Goal: Transaction & Acquisition: Purchase product/service

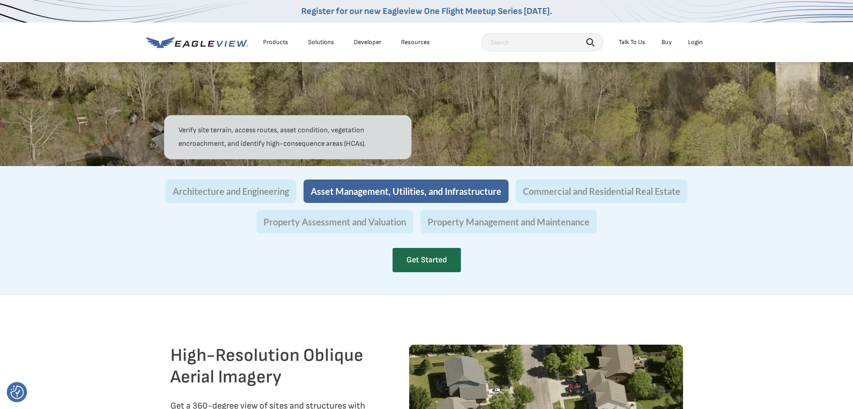
scroll to position [855, 0]
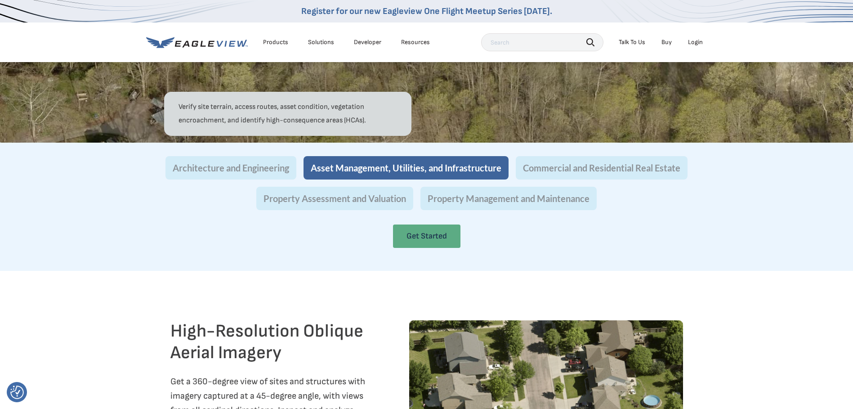
click at [422, 248] on link "Get Started" at bounding box center [426, 235] width 67 height 23
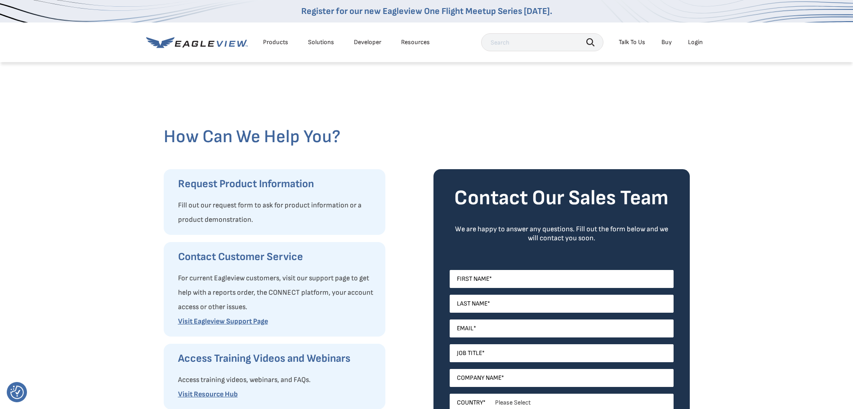
click at [665, 36] on li "Buy" at bounding box center [666, 42] width 19 height 13
click at [665, 41] on link "Buy" at bounding box center [667, 42] width 10 height 8
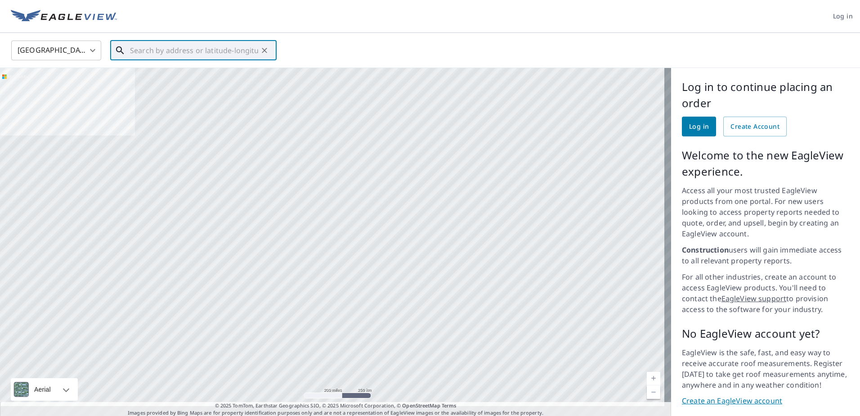
click at [159, 48] on input "text" at bounding box center [194, 50] width 128 height 25
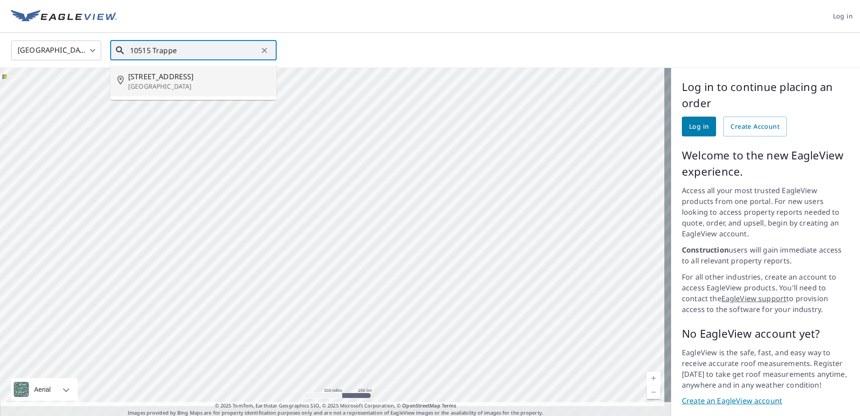
click at [144, 76] on span "10515 Trappe Rd" at bounding box center [198, 76] width 141 height 11
type input "10515 Trappe Rd Berlin, MD 21811"
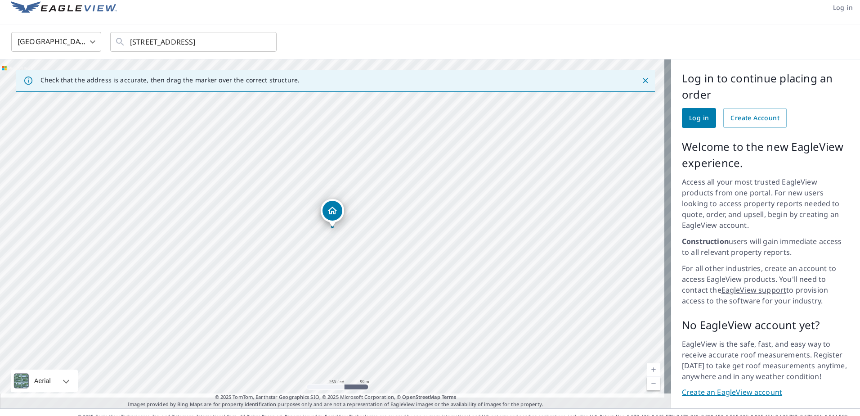
scroll to position [13, 0]
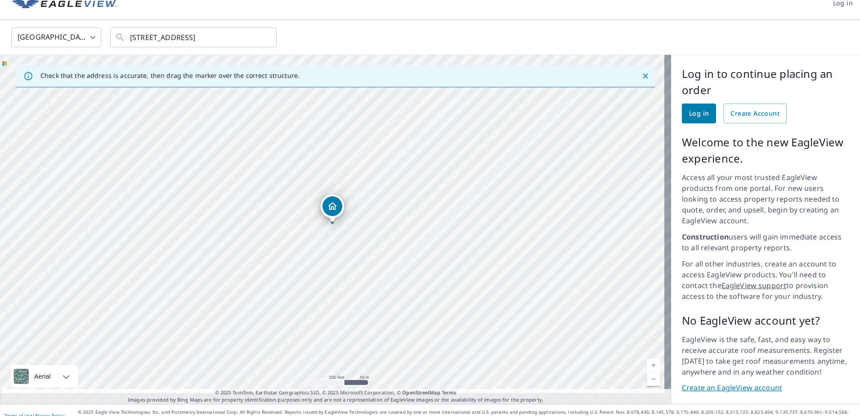
click at [707, 382] on link "Create an EagleView account" at bounding box center [765, 387] width 167 height 10
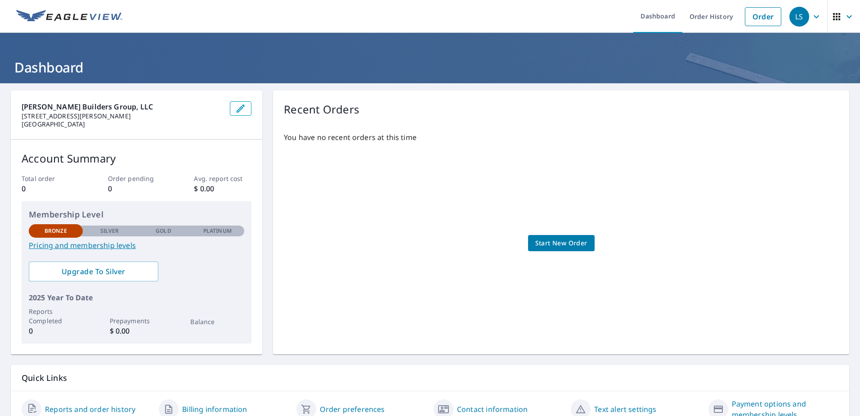
click at [573, 237] on link "Start New Order" at bounding box center [561, 243] width 67 height 17
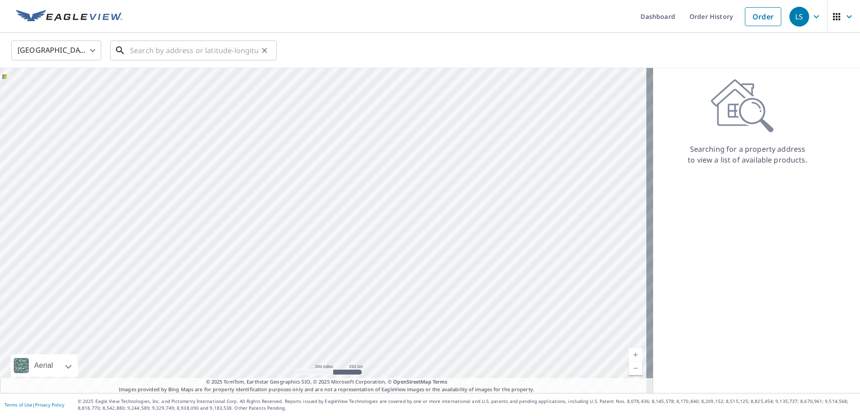
click at [154, 53] on input "text" at bounding box center [194, 50] width 128 height 25
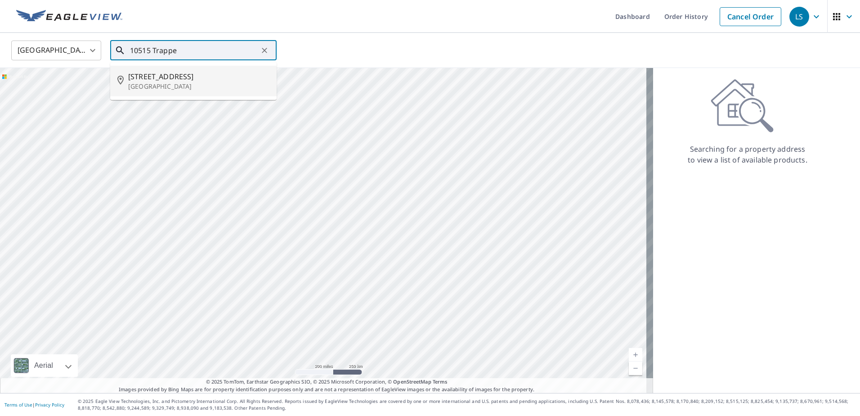
click at [175, 81] on span "10515 Trappe Rd" at bounding box center [198, 76] width 141 height 11
type input "10515 Trappe Rd Berlin, MD 21811"
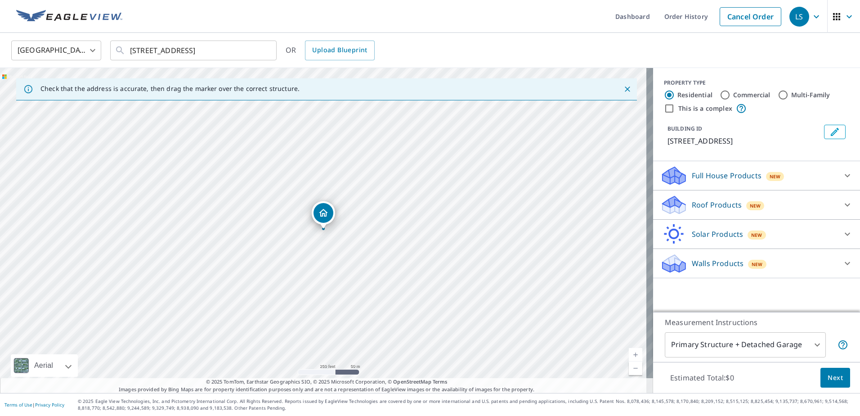
click at [827, 210] on div "Roof Products New" at bounding box center [748, 204] width 176 height 21
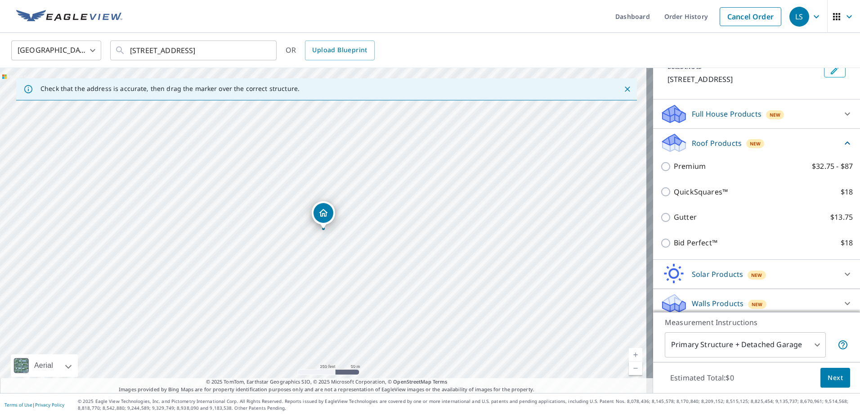
scroll to position [68, 0]
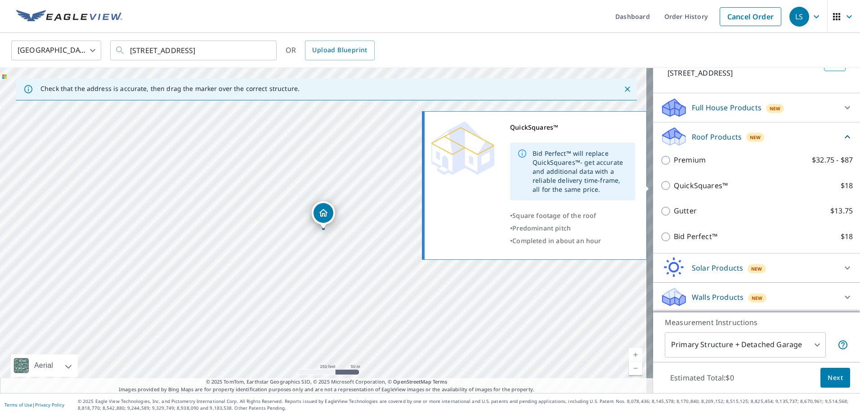
click at [681, 188] on p "QuickSquares™" at bounding box center [701, 185] width 54 height 11
click at [674, 188] on input "QuickSquares™ $18" at bounding box center [666, 185] width 13 height 11
checkbox input "true"
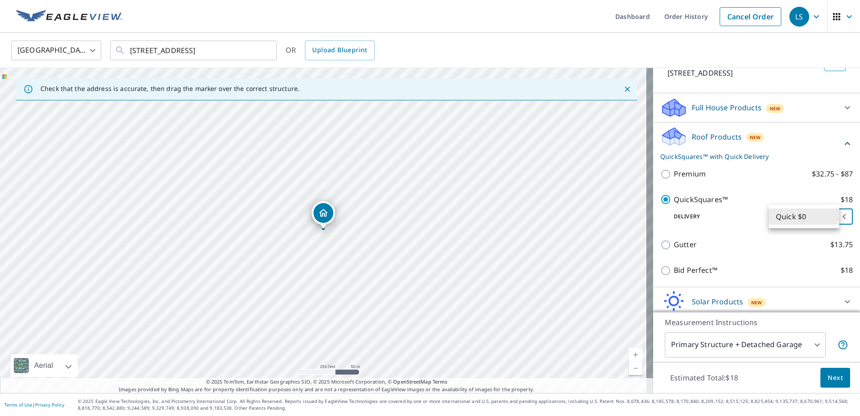
click at [789, 221] on body "LS LS Dashboard Order History Cancel Order LS United States US ​ 10515 Trappe R…" at bounding box center [430, 208] width 860 height 416
click at [788, 220] on li "Quick $0" at bounding box center [804, 216] width 71 height 16
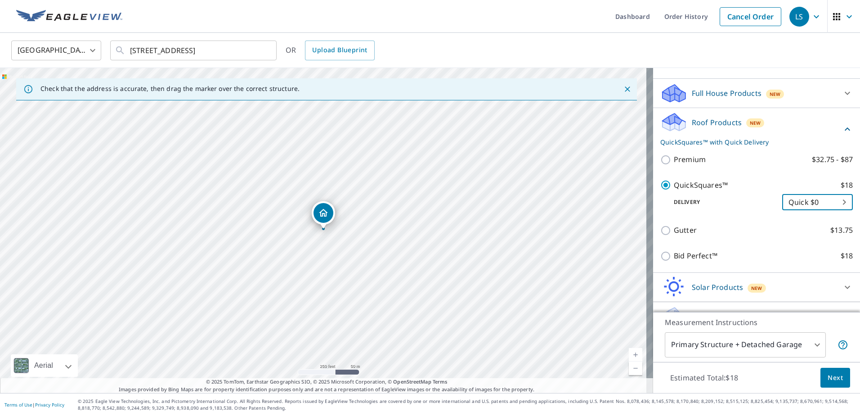
scroll to position [90, 0]
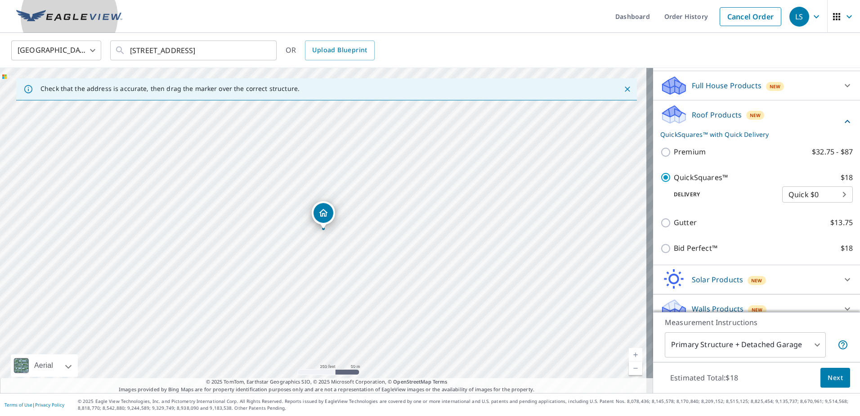
click at [63, 22] on img at bounding box center [69, 16] width 106 height 13
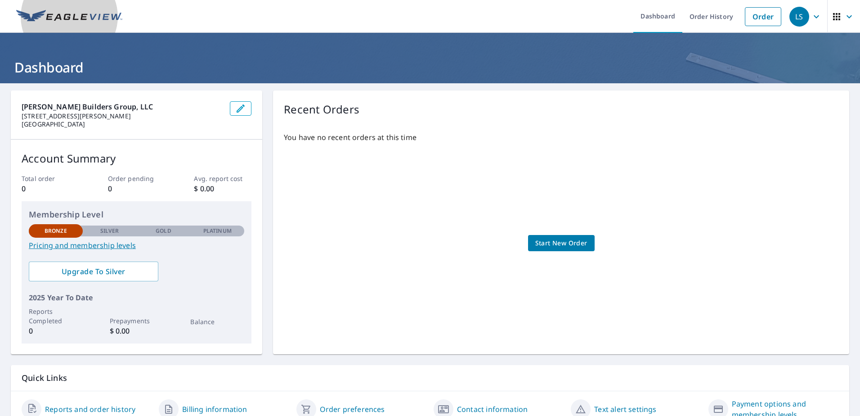
click at [54, 20] on img at bounding box center [69, 16] width 106 height 13
